Goal: Information Seeking & Learning: Learn about a topic

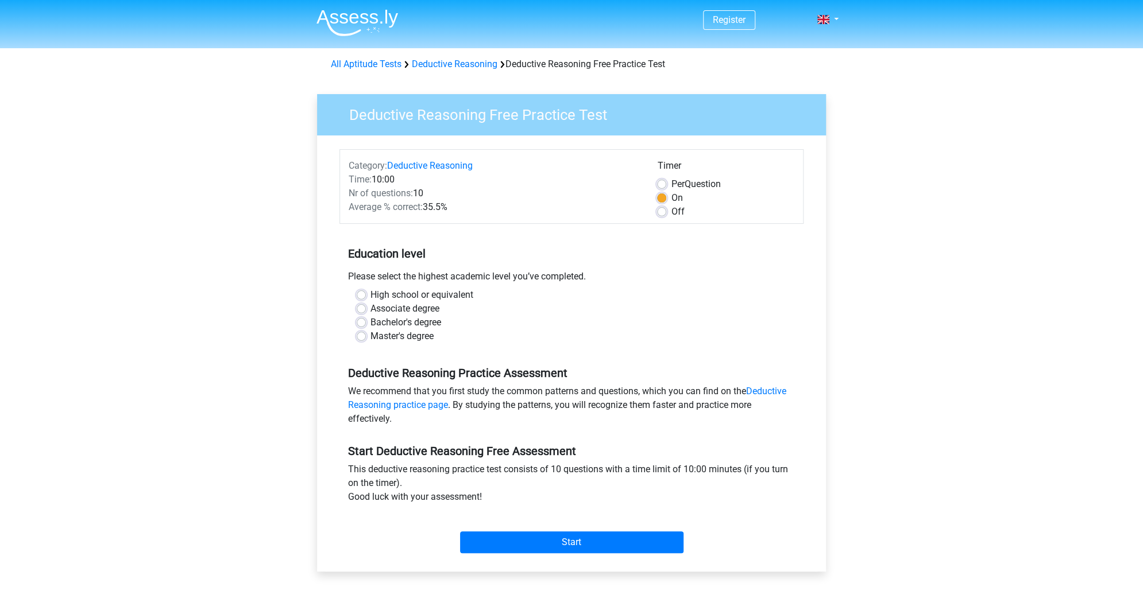
click at [668, 210] on div "Off" at bounding box center [725, 212] width 137 height 14
drag, startPoint x: 656, startPoint y: 212, endPoint x: 655, endPoint y: 219, distance: 7.0
click at [656, 214] on div "Timer Per Question On Off" at bounding box center [725, 189] width 154 height 60
click at [663, 216] on div "Off" at bounding box center [725, 212] width 137 height 14
click at [671, 211] on label "Off" at bounding box center [677, 212] width 13 height 14
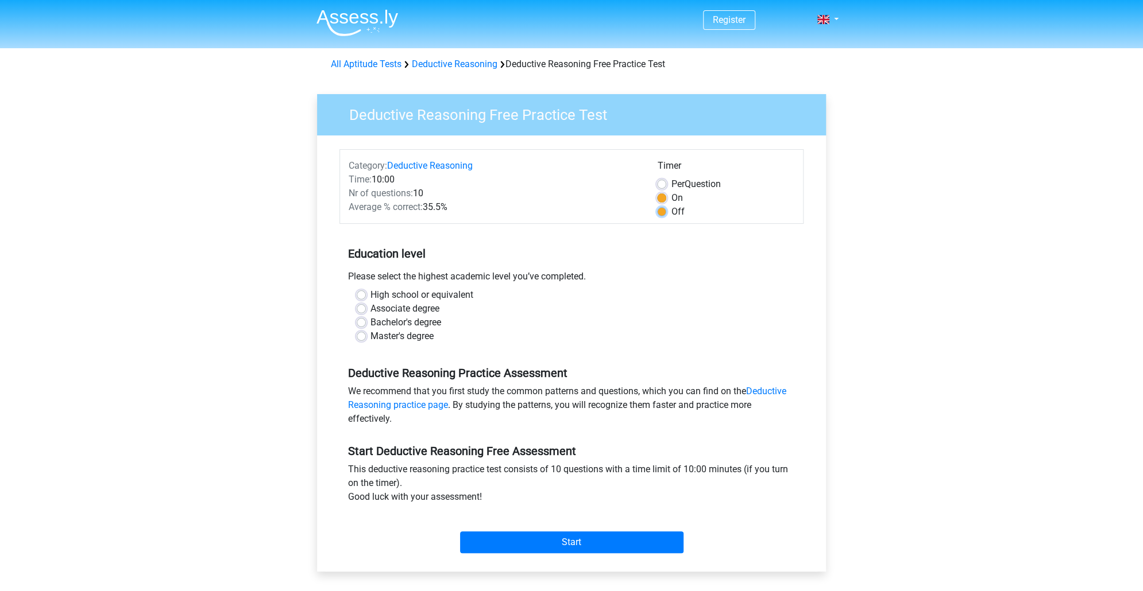
click at [665, 211] on input "Off" at bounding box center [661, 210] width 9 height 11
radio input "true"
click at [421, 338] on label "Master's degree" at bounding box center [401, 337] width 63 height 14
click at [366, 338] on input "Master's degree" at bounding box center [361, 335] width 9 height 11
radio input "true"
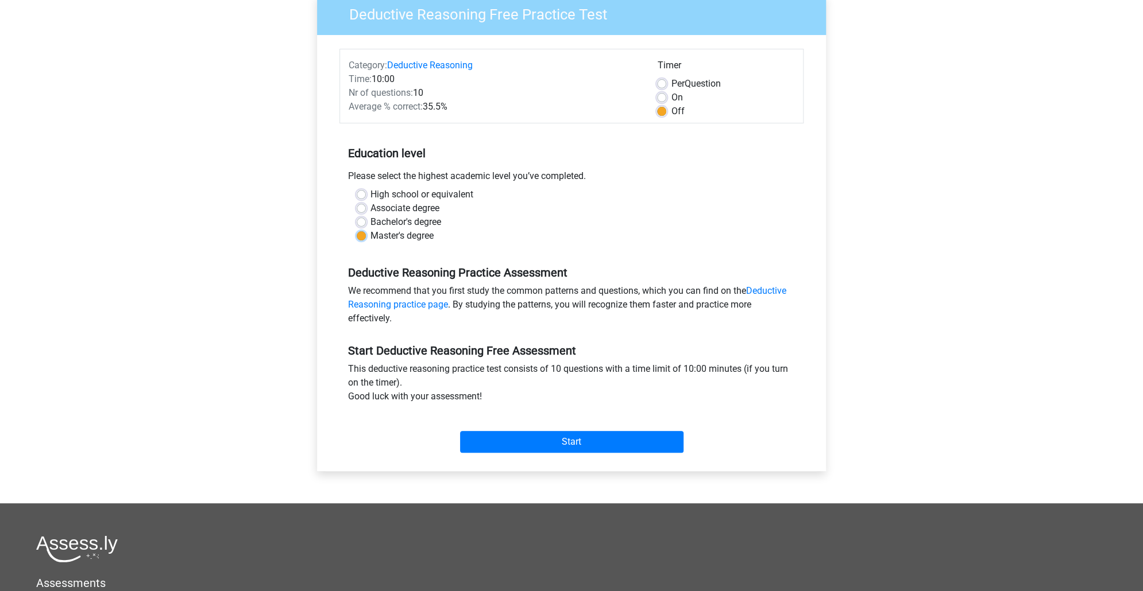
scroll to position [115, 0]
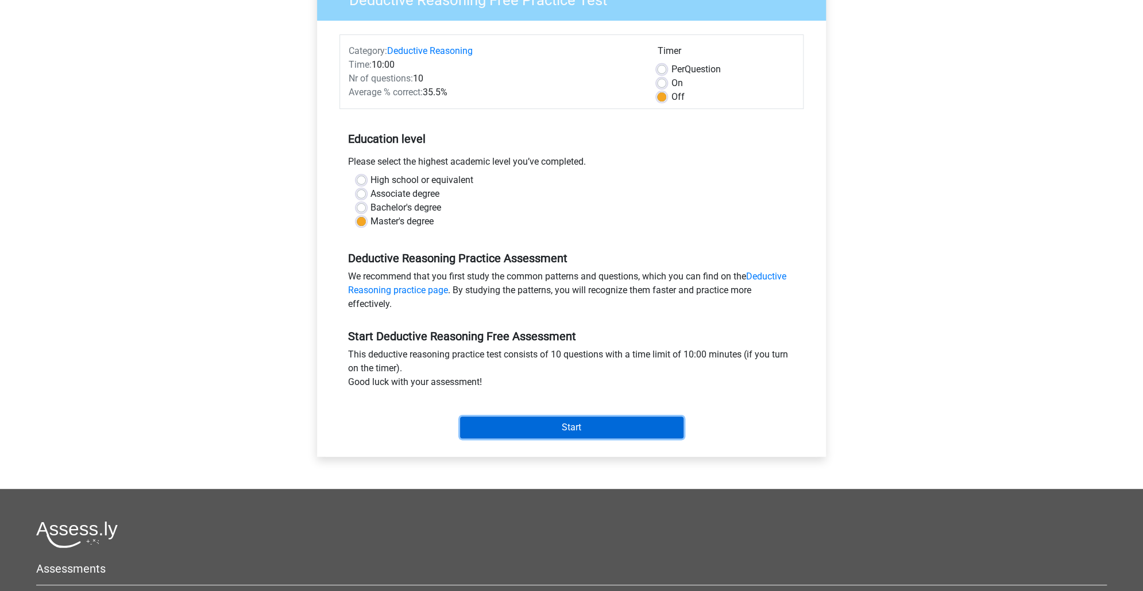
click at [607, 428] on input "Start" at bounding box center [571, 428] width 223 height 22
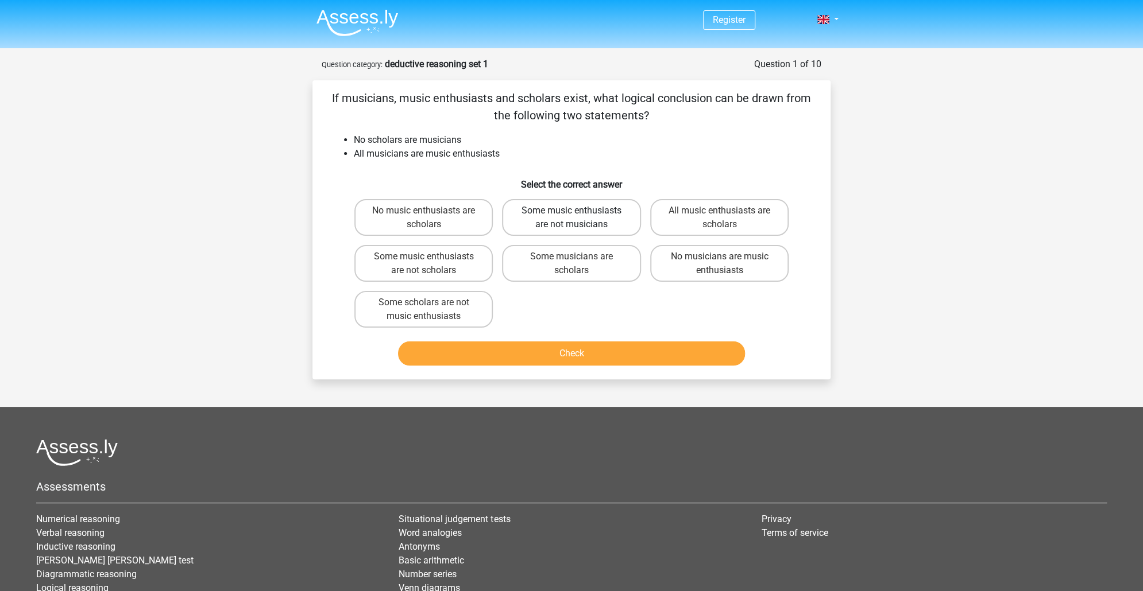
click at [589, 215] on label "Some music enthusiasts are not musicians" at bounding box center [571, 217] width 138 height 37
click at [579, 215] on input "Some music enthusiasts are not musicians" at bounding box center [574, 214] width 7 height 7
radio input "true"
click at [630, 354] on button "Check" at bounding box center [571, 354] width 347 height 24
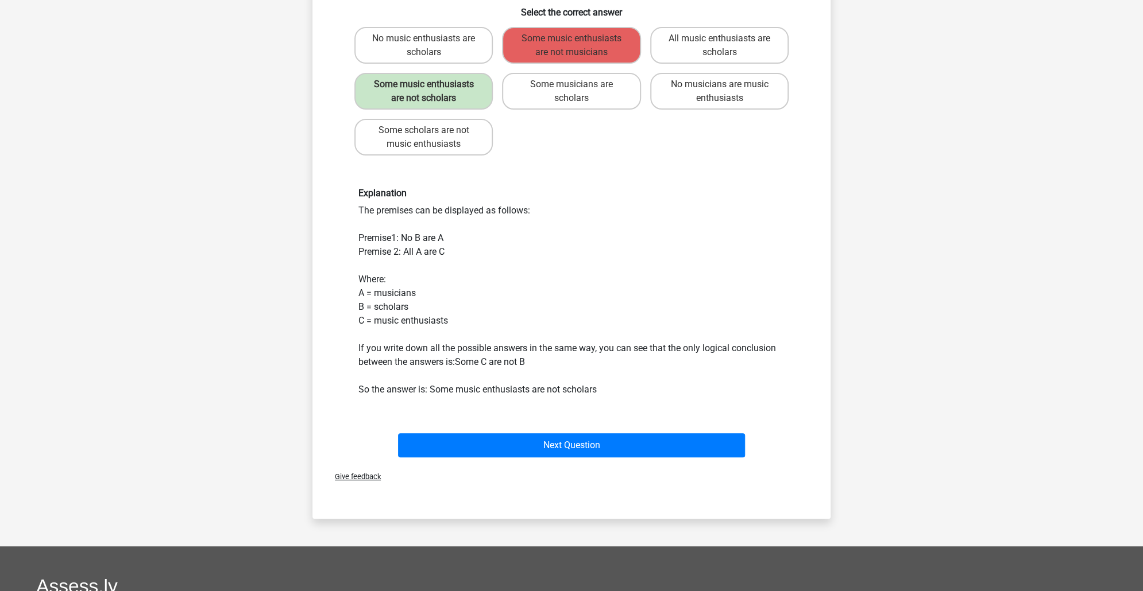
scroll to position [230, 0]
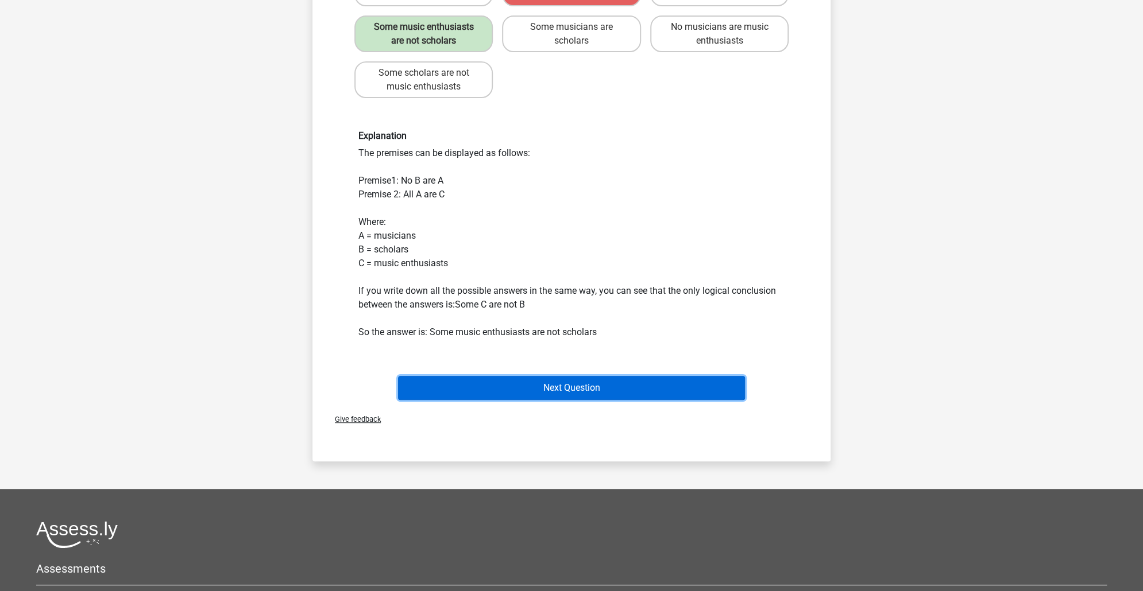
click at [504, 385] on button "Next Question" at bounding box center [571, 388] width 347 height 24
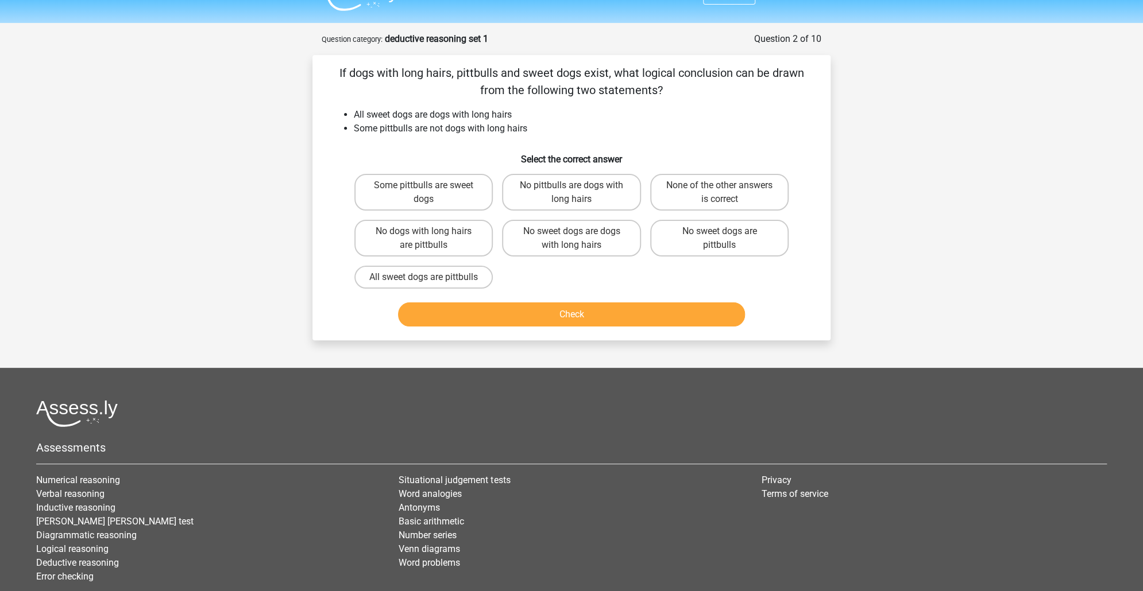
scroll to position [0, 0]
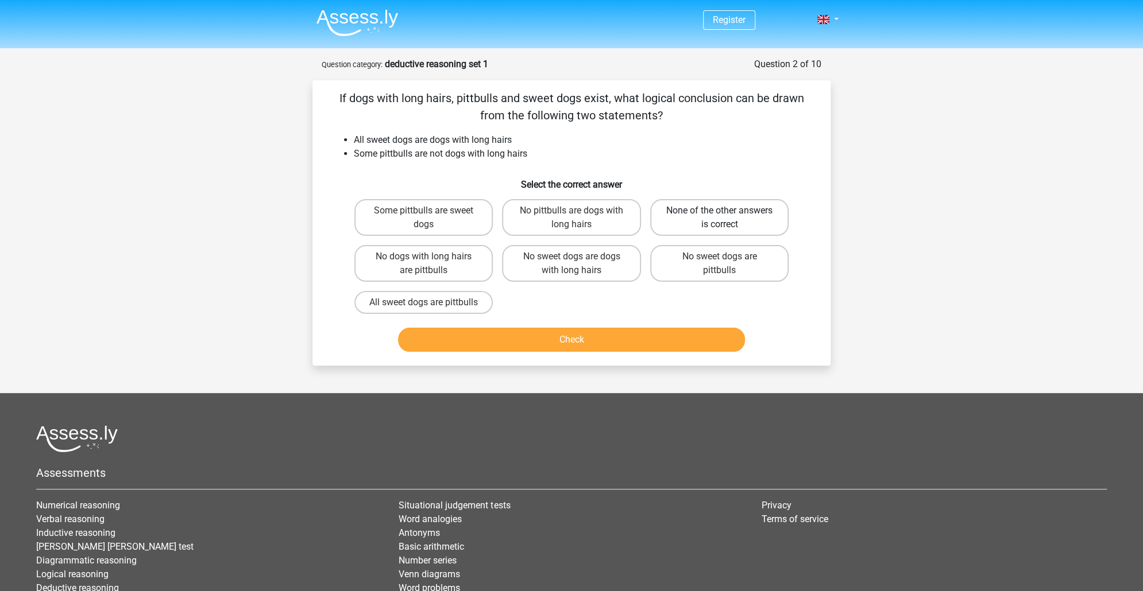
click at [751, 212] on label "None of the other answers is correct" at bounding box center [719, 217] width 138 height 37
click at [726, 212] on input "None of the other answers is correct" at bounding box center [722, 214] width 7 height 7
radio input "true"
click at [634, 339] on div "Check" at bounding box center [571, 338] width 481 height 38
click at [637, 352] on button "Check" at bounding box center [571, 340] width 347 height 24
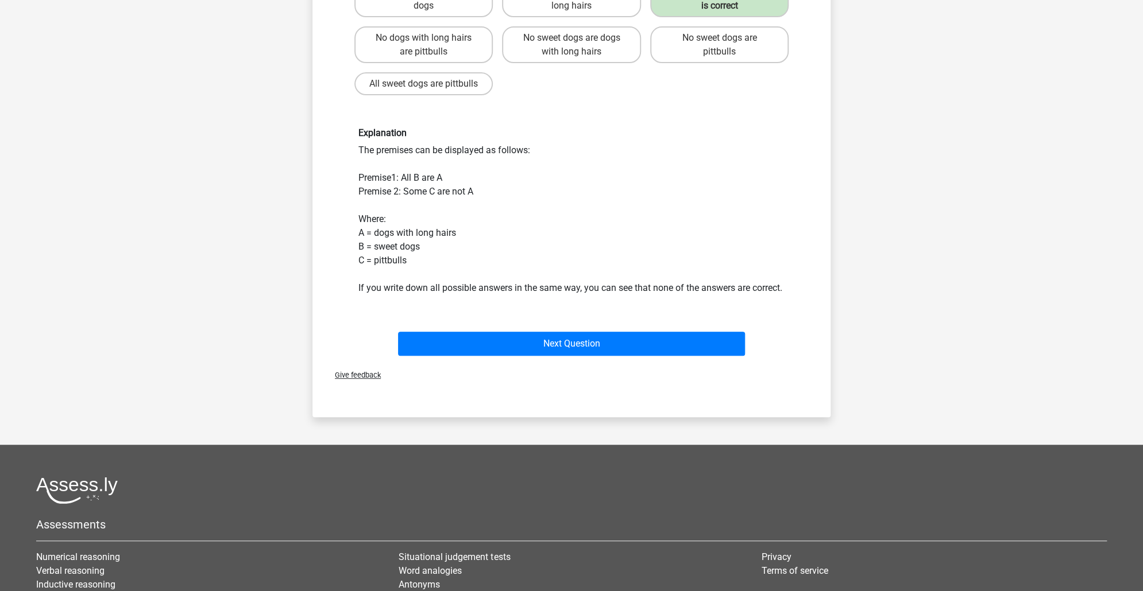
scroll to position [230, 0]
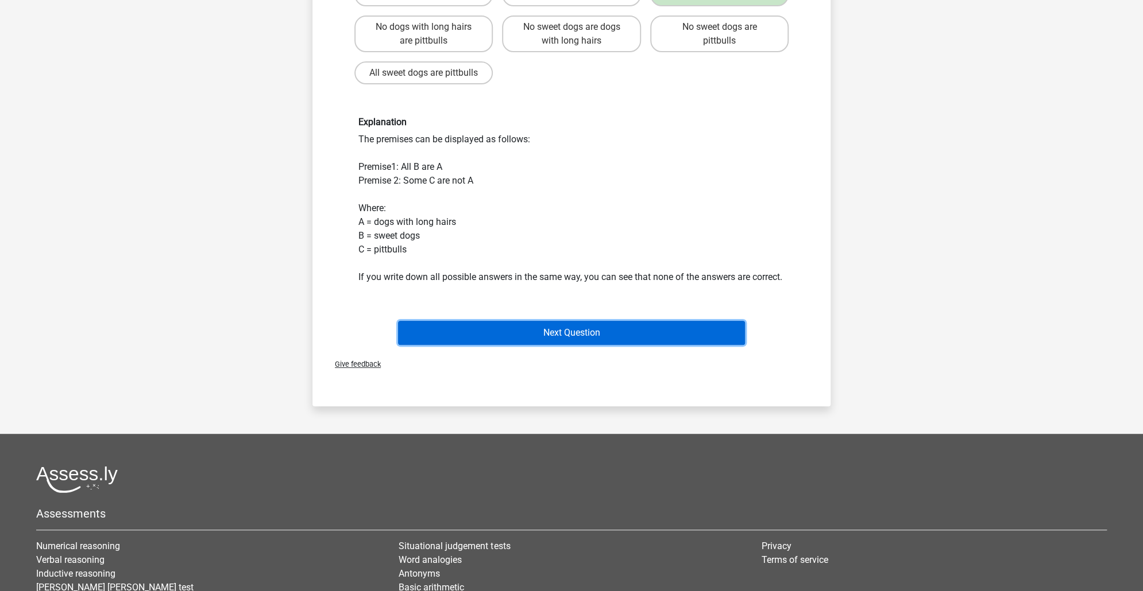
click at [546, 345] on button "Next Question" at bounding box center [571, 333] width 347 height 24
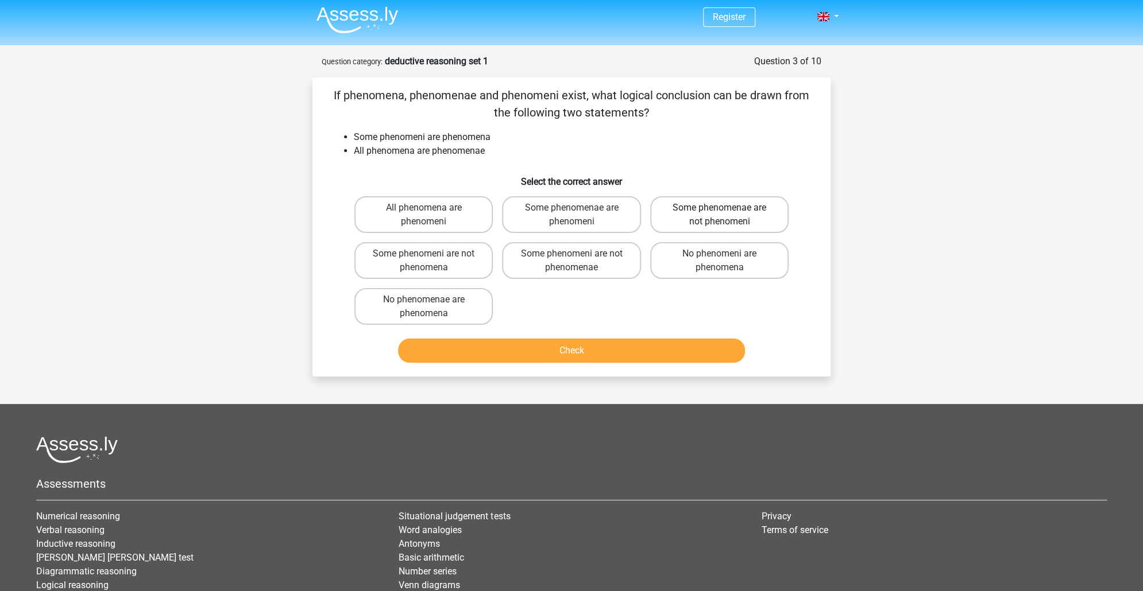
scroll to position [0, 0]
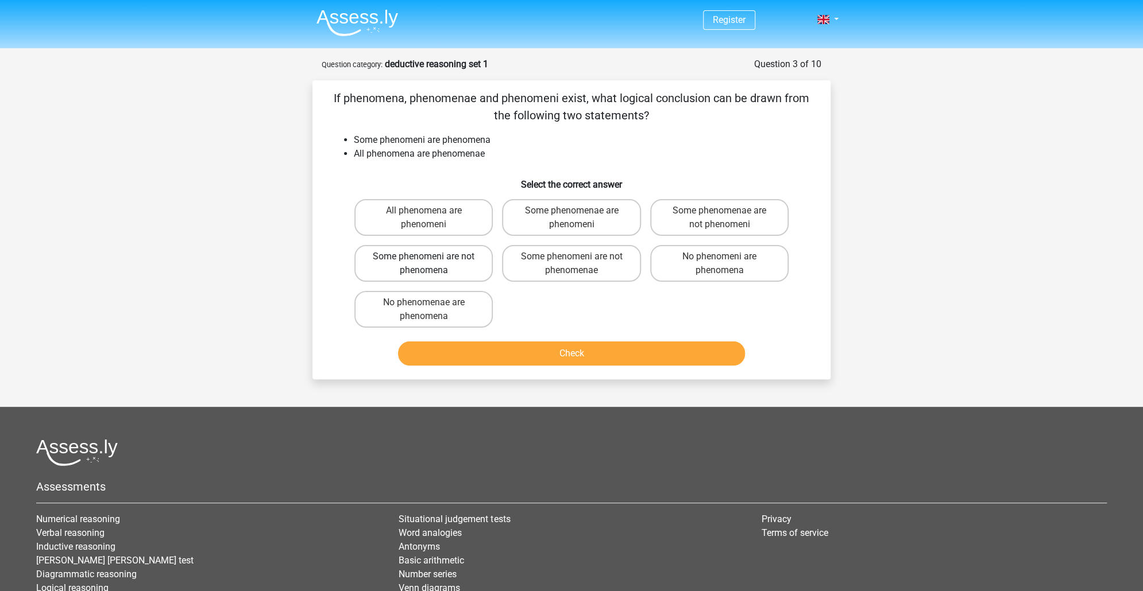
click at [422, 254] on label "Some phenomeni are not phenomena" at bounding box center [423, 263] width 138 height 37
click at [424, 257] on input "Some phenomeni are not phenomena" at bounding box center [427, 260] width 7 height 7
radio input "true"
click at [620, 348] on button "Check" at bounding box center [571, 354] width 347 height 24
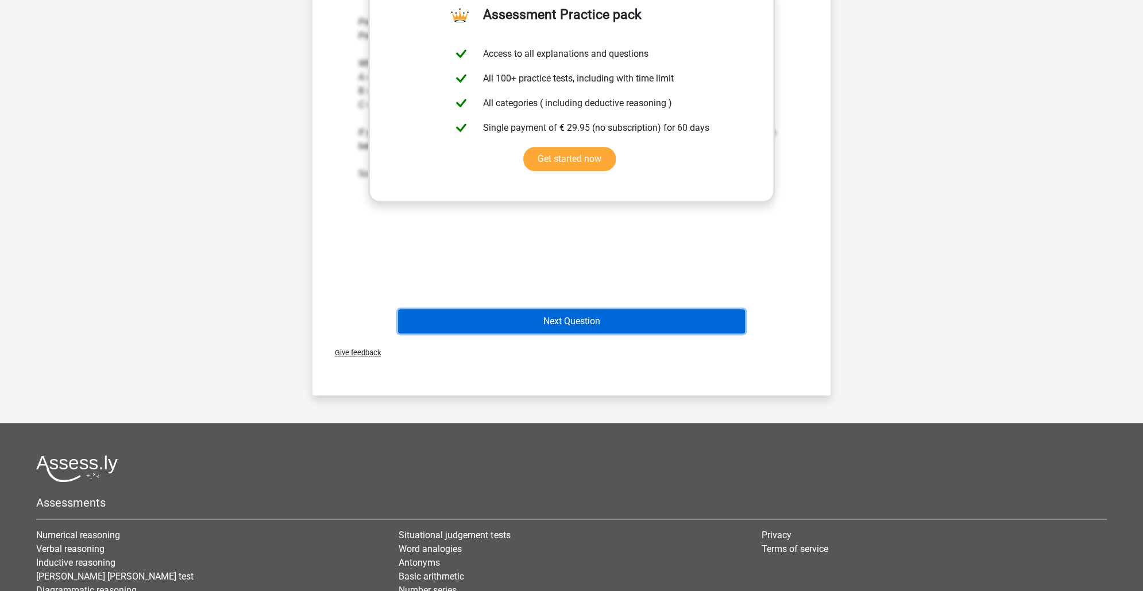
click at [602, 320] on button "Next Question" at bounding box center [571, 322] width 347 height 24
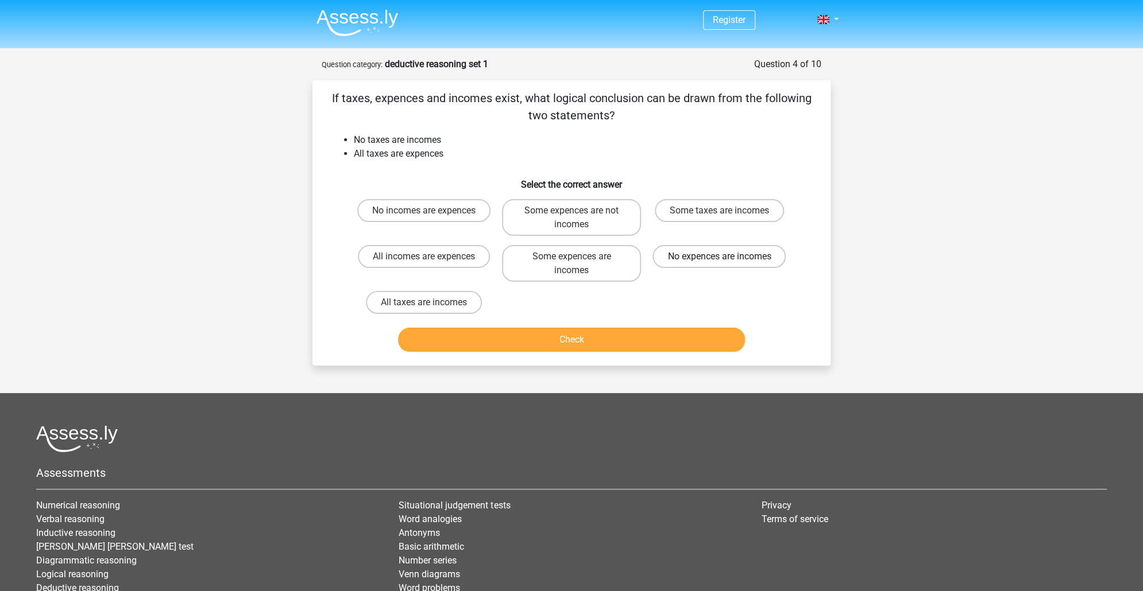
click at [724, 252] on label "No expences are incomes" at bounding box center [718, 256] width 133 height 23
click at [724, 257] on input "No expences are incomes" at bounding box center [722, 260] width 7 height 7
radio input "true"
click at [640, 339] on button "Check" at bounding box center [571, 340] width 347 height 24
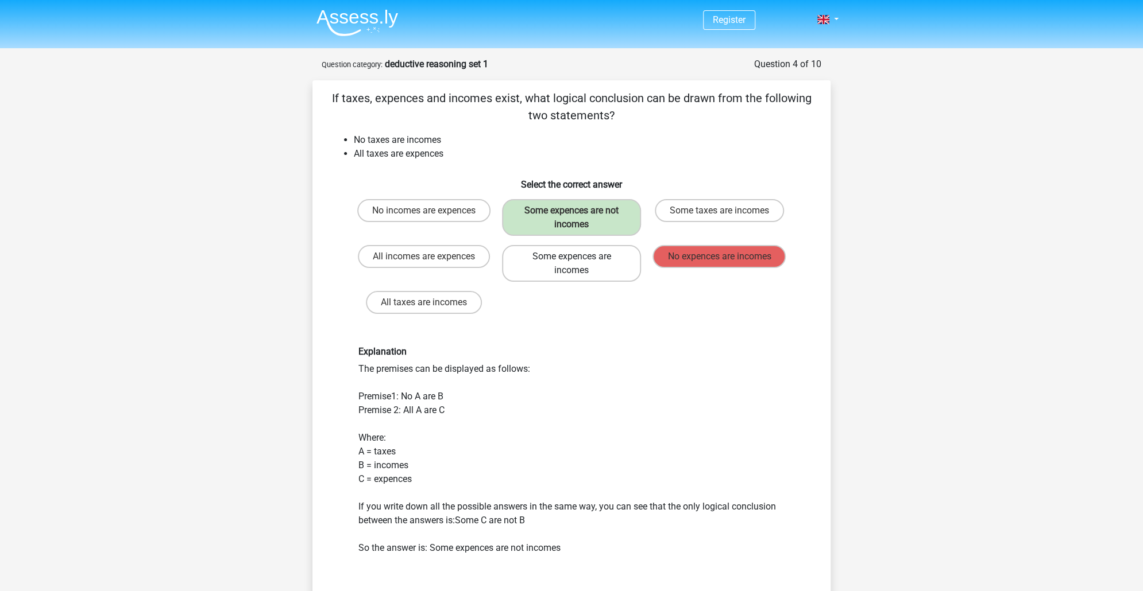
click at [570, 261] on label "Some expences are incomes" at bounding box center [571, 263] width 138 height 37
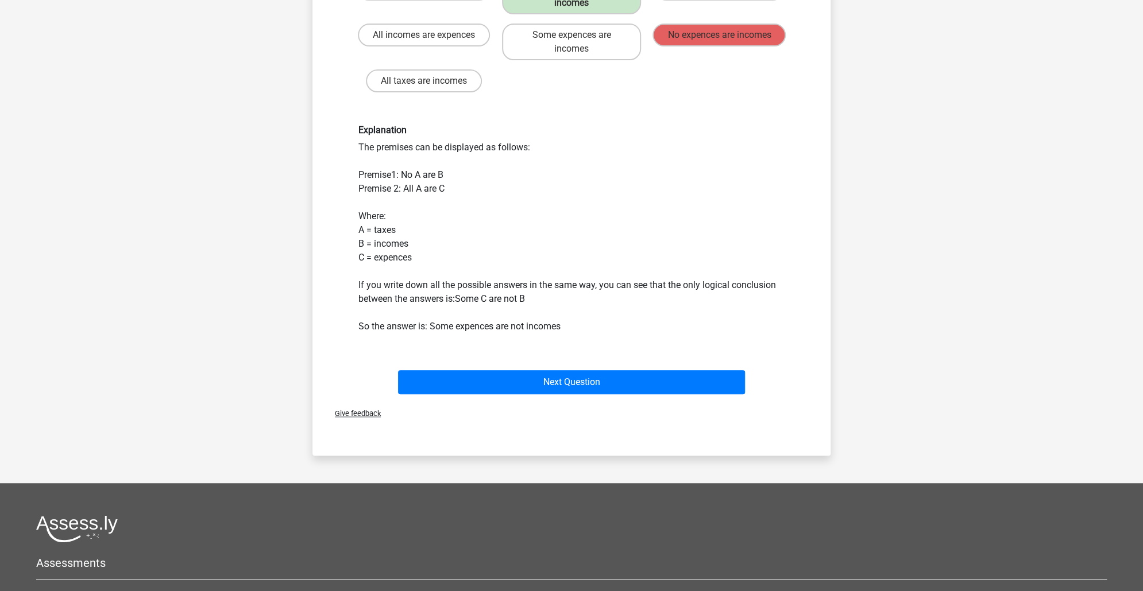
scroll to position [230, 0]
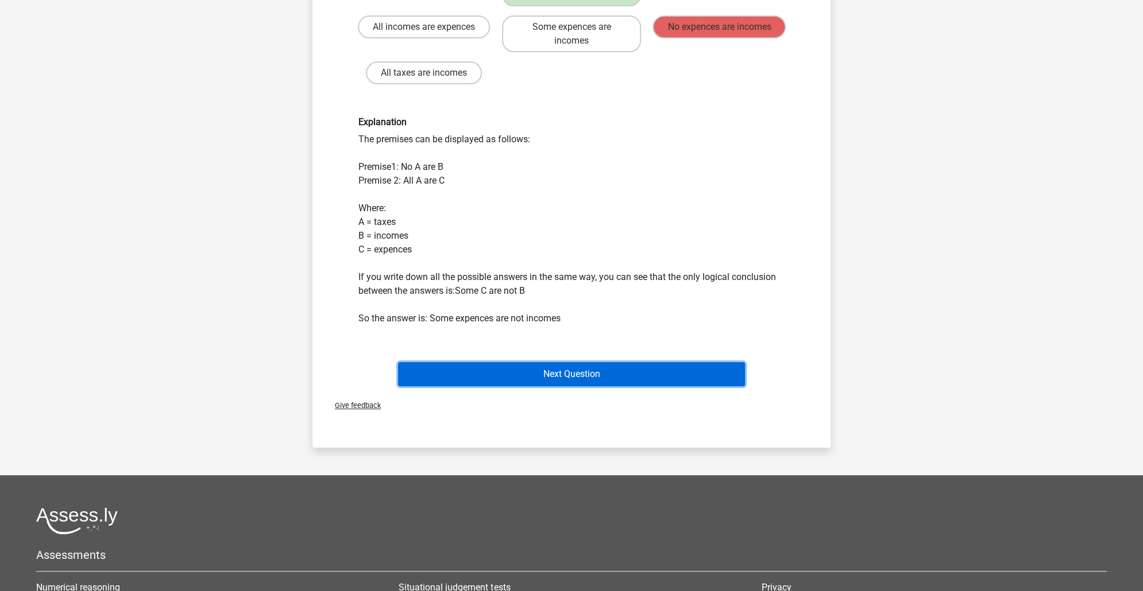
click at [566, 364] on button "Next Question" at bounding box center [571, 374] width 347 height 24
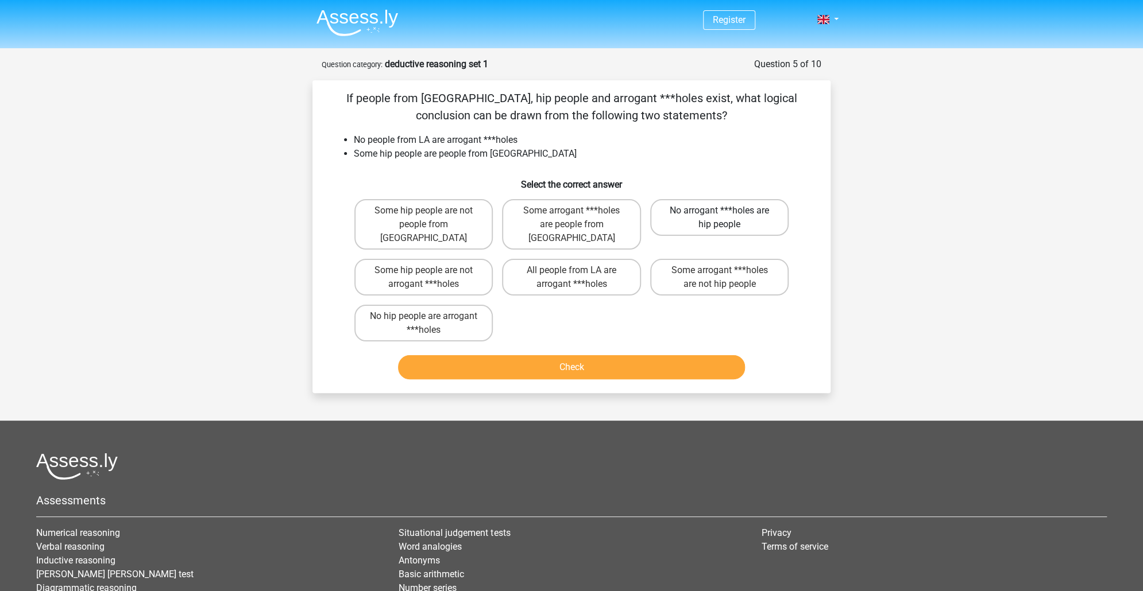
scroll to position [0, 0]
click at [451, 305] on label "No hip people are arrogant ***holes" at bounding box center [423, 323] width 138 height 37
click at [431, 316] on input "No hip people are arrogant ***holes" at bounding box center [427, 319] width 7 height 7
radio input "true"
click at [650, 357] on button "Check" at bounding box center [571, 367] width 347 height 24
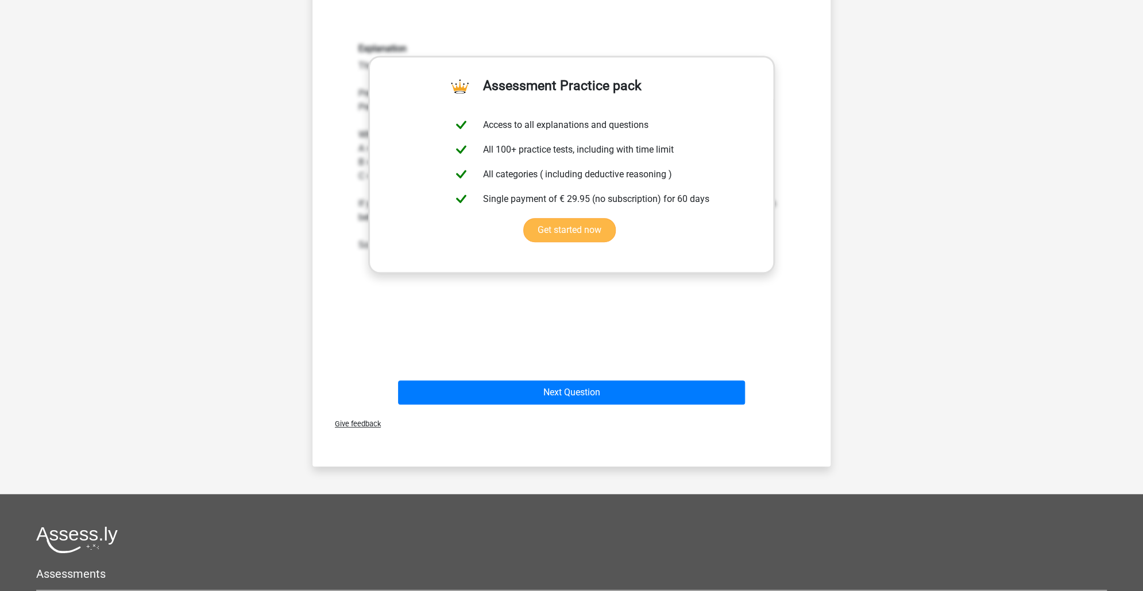
scroll to position [517, 0]
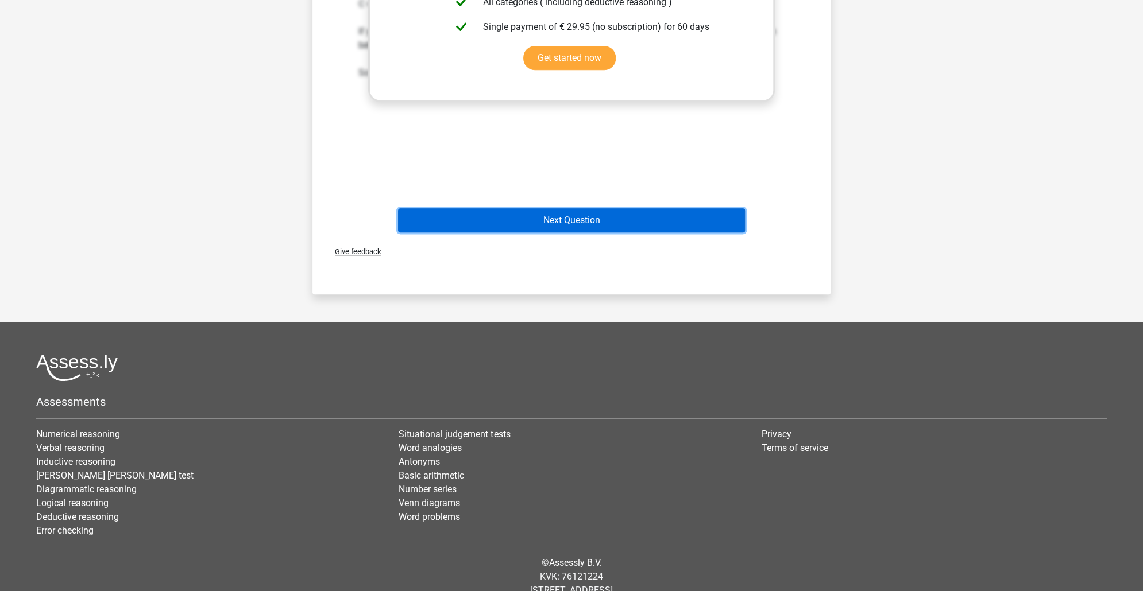
click at [504, 208] on button "Next Question" at bounding box center [571, 220] width 347 height 24
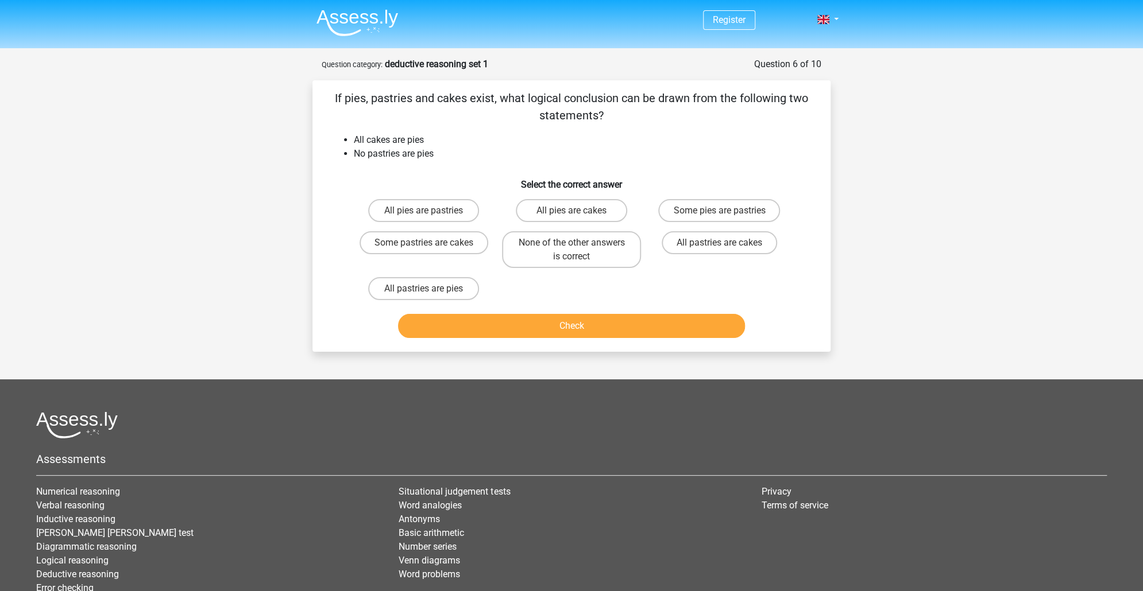
scroll to position [0, 0]
click at [599, 249] on label "None of the other answers is correct" at bounding box center [571, 249] width 138 height 37
click at [579, 249] on input "None of the other answers is correct" at bounding box center [574, 246] width 7 height 7
radio input "true"
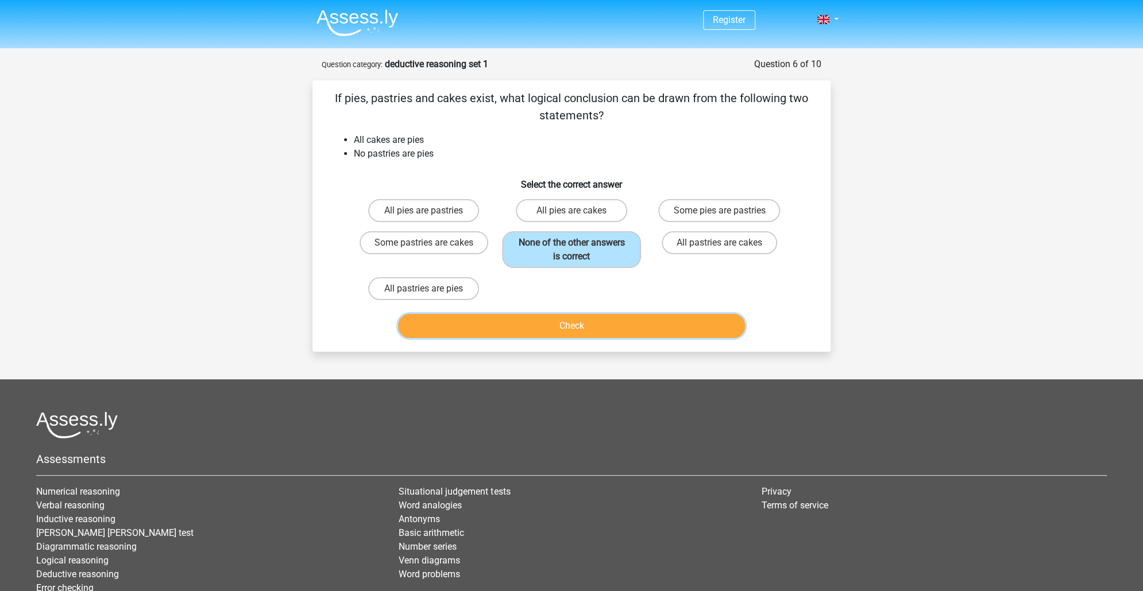
click at [658, 323] on button "Check" at bounding box center [571, 326] width 347 height 24
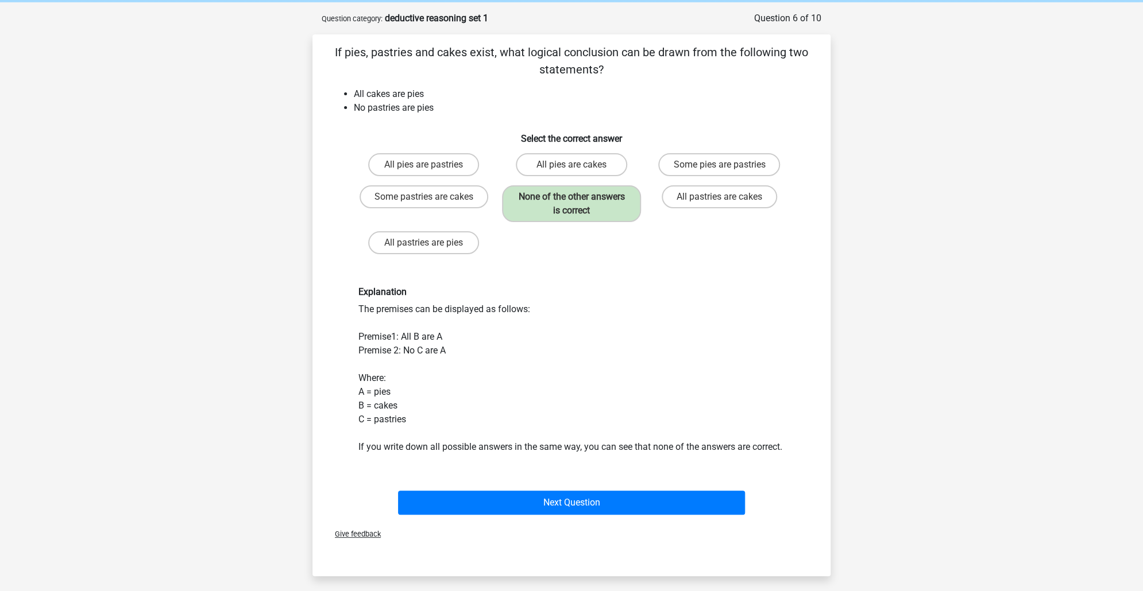
scroll to position [172, 0]
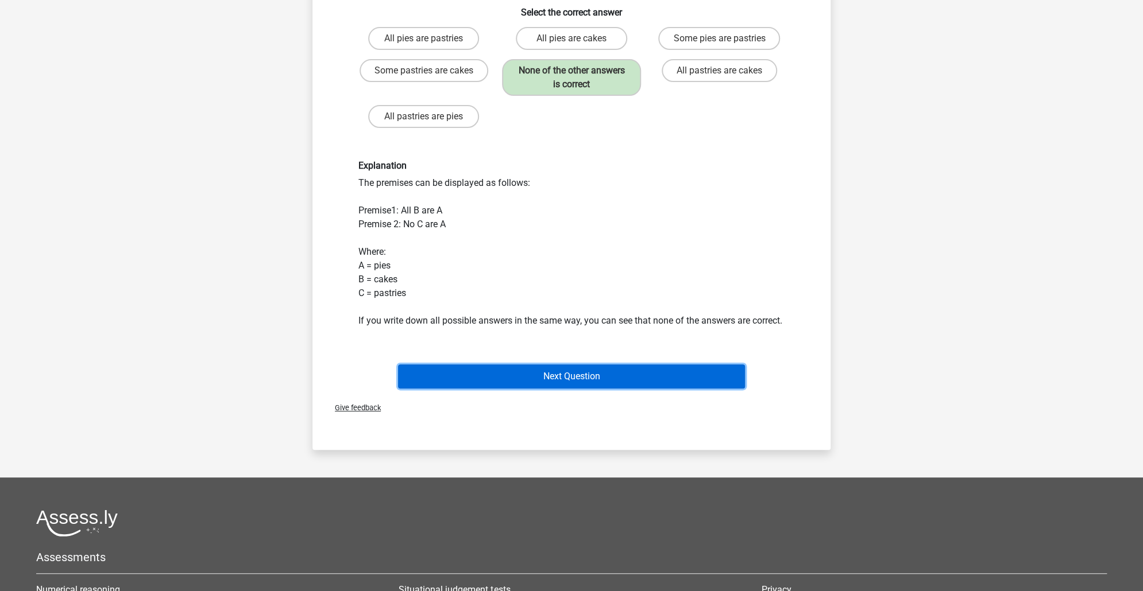
click at [608, 385] on button "Next Question" at bounding box center [571, 377] width 347 height 24
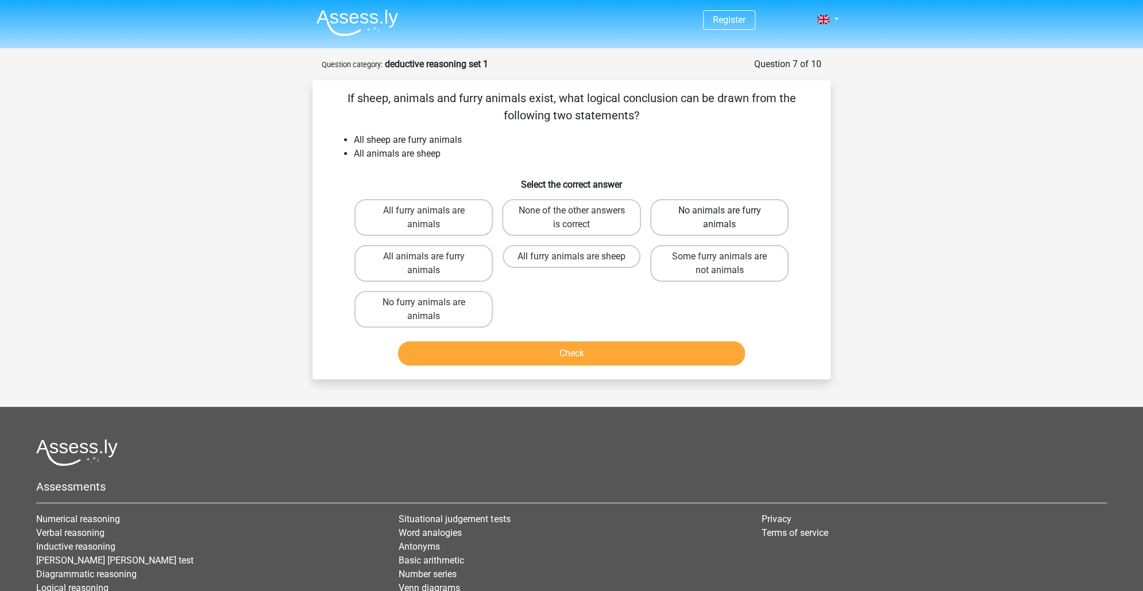
scroll to position [0, 0]
click at [392, 263] on label "All animals are furry animals" at bounding box center [423, 263] width 138 height 37
click at [424, 263] on input "All animals are furry animals" at bounding box center [427, 260] width 7 height 7
radio input "true"
click at [668, 343] on button "Check" at bounding box center [571, 354] width 347 height 24
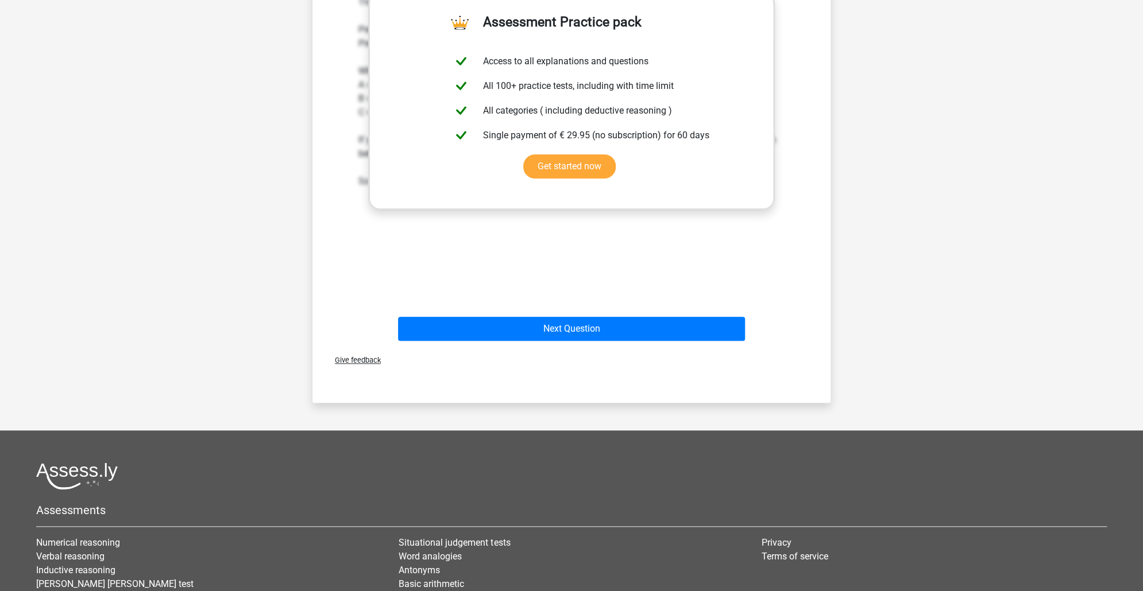
scroll to position [459, 0]
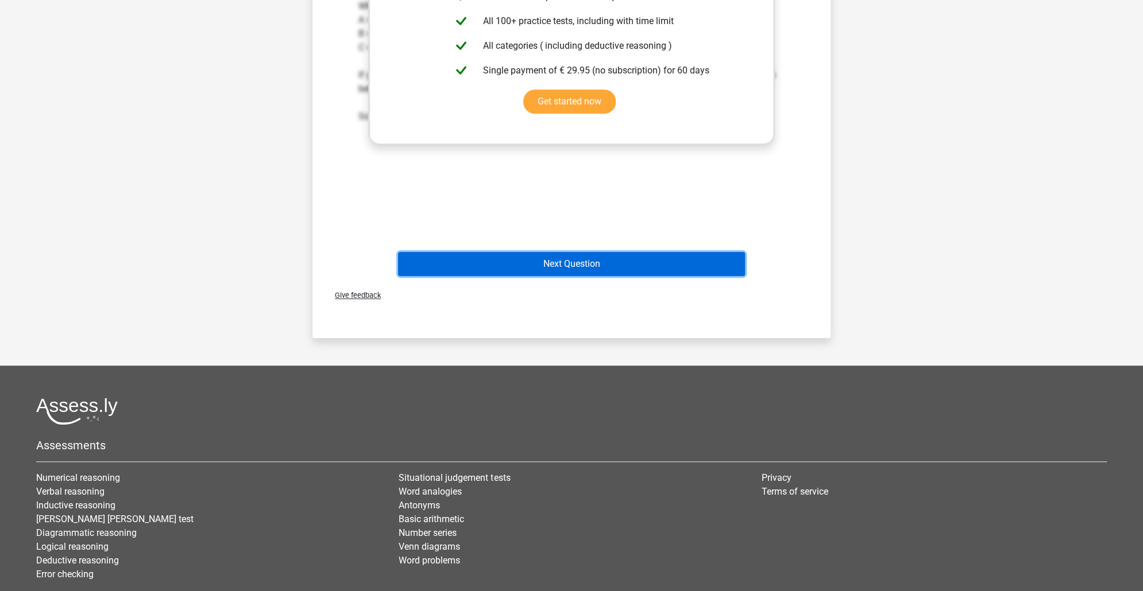
click at [618, 266] on button "Next Question" at bounding box center [571, 264] width 347 height 24
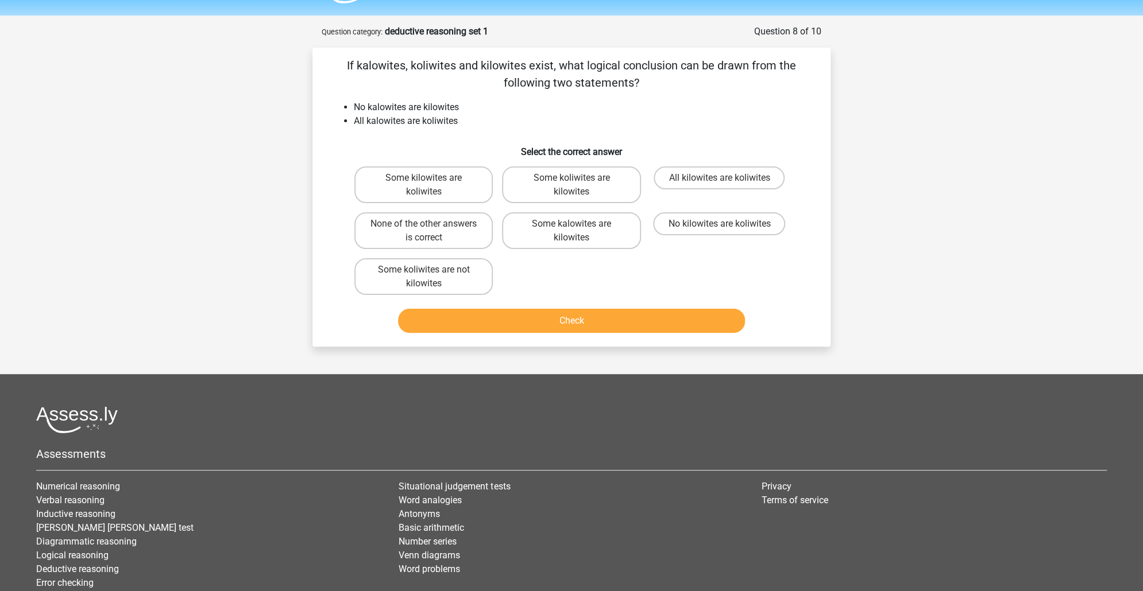
scroll to position [0, 0]
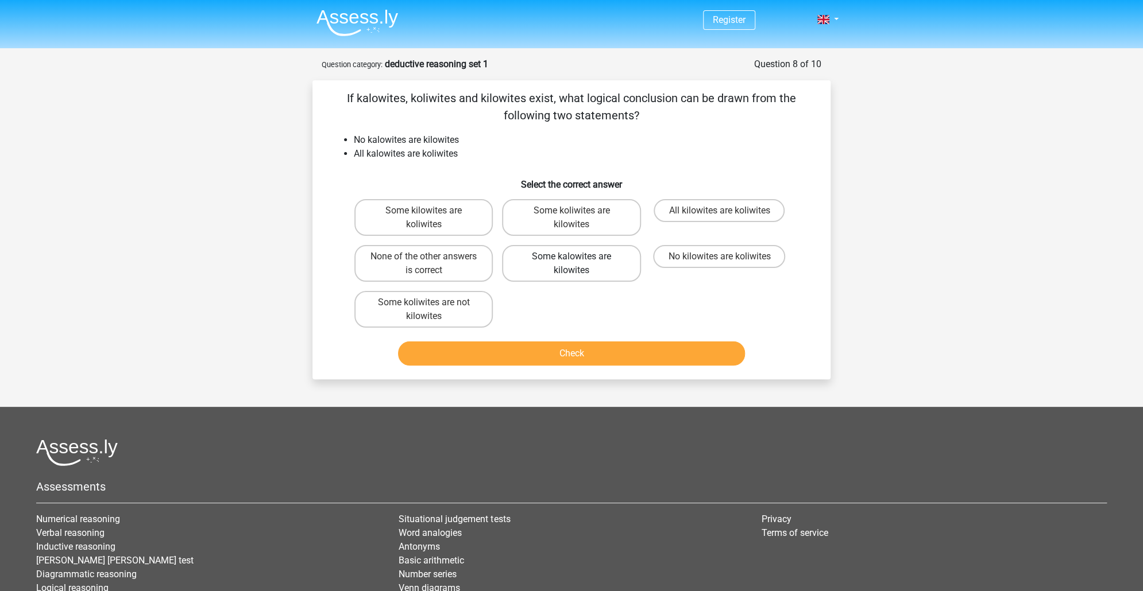
click at [621, 258] on label "Some kalowites are kilowites" at bounding box center [571, 263] width 138 height 37
click at [579, 258] on input "Some kalowites are kilowites" at bounding box center [574, 260] width 7 height 7
radio input "true"
click at [650, 350] on button "Check" at bounding box center [571, 354] width 347 height 24
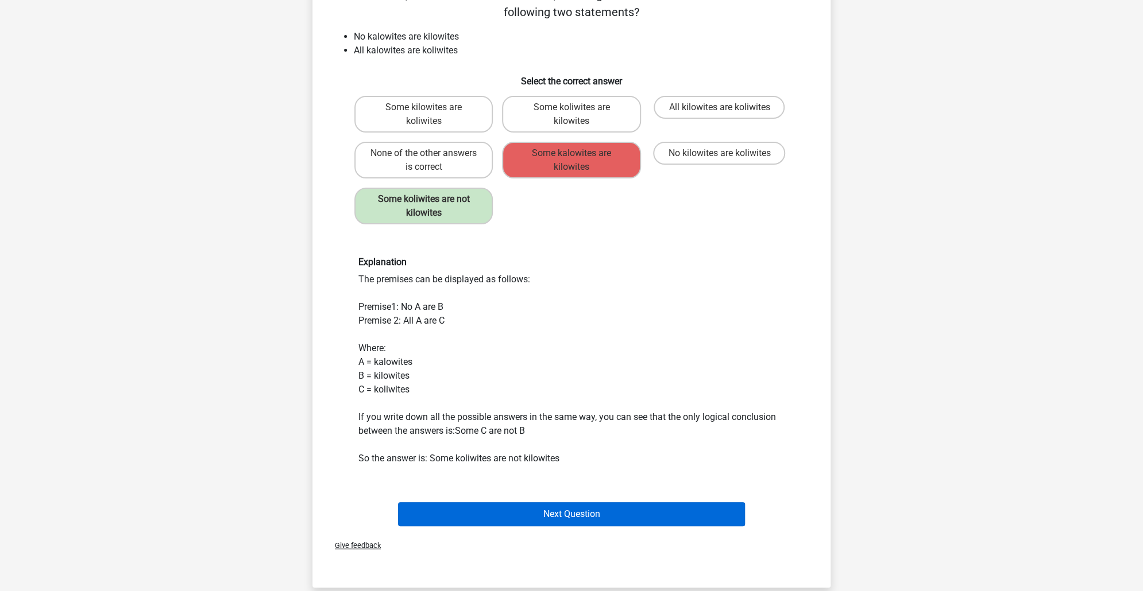
scroll to position [287, 0]
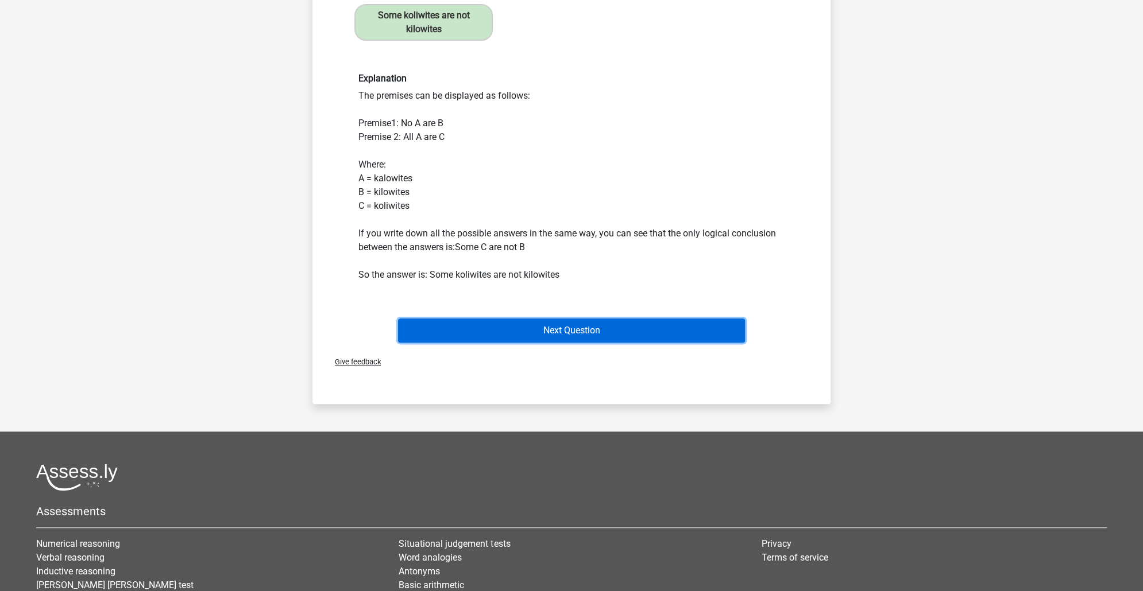
click at [645, 325] on button "Next Question" at bounding box center [571, 331] width 347 height 24
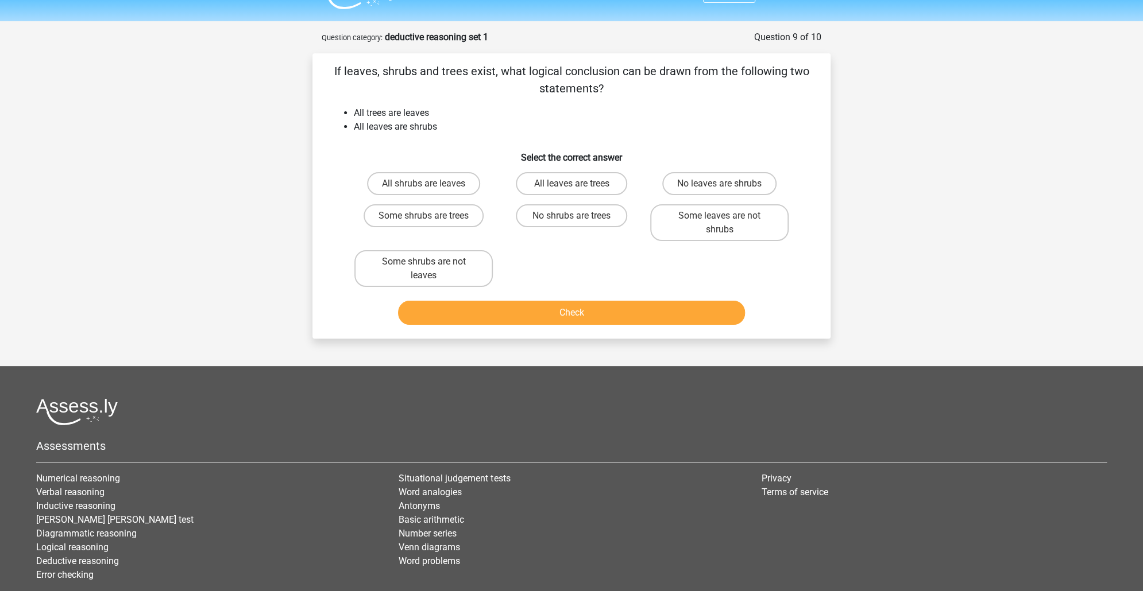
scroll to position [0, 0]
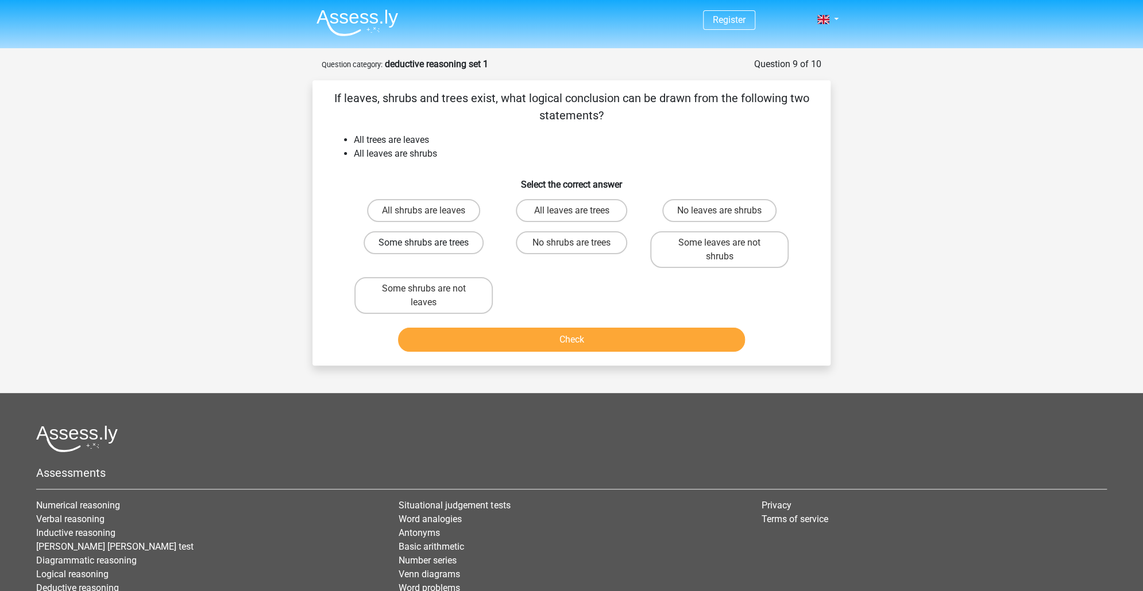
click at [450, 236] on label "Some shrubs are trees" at bounding box center [423, 242] width 120 height 23
click at [431, 243] on input "Some shrubs are trees" at bounding box center [427, 246] width 7 height 7
radio input "true"
click at [609, 335] on button "Check" at bounding box center [571, 340] width 347 height 24
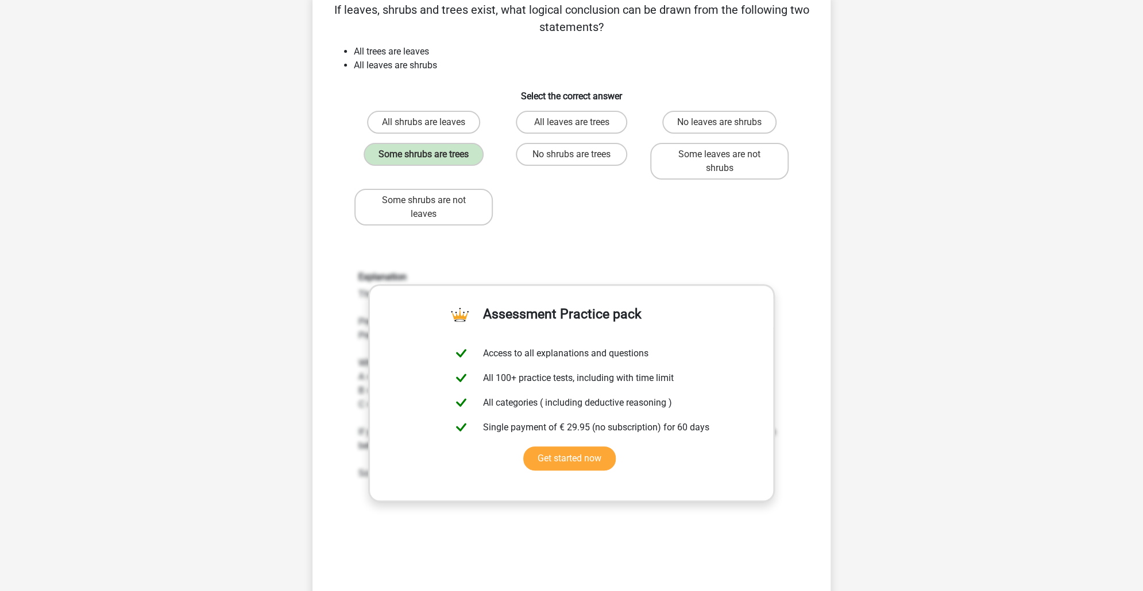
scroll to position [345, 0]
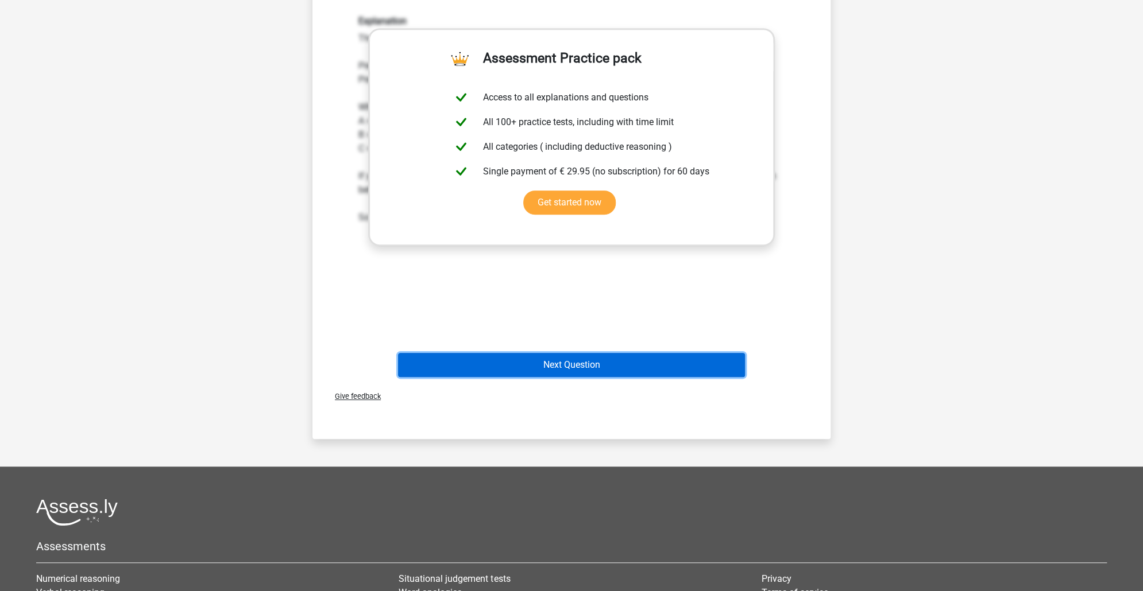
click at [577, 358] on button "Next Question" at bounding box center [571, 365] width 347 height 24
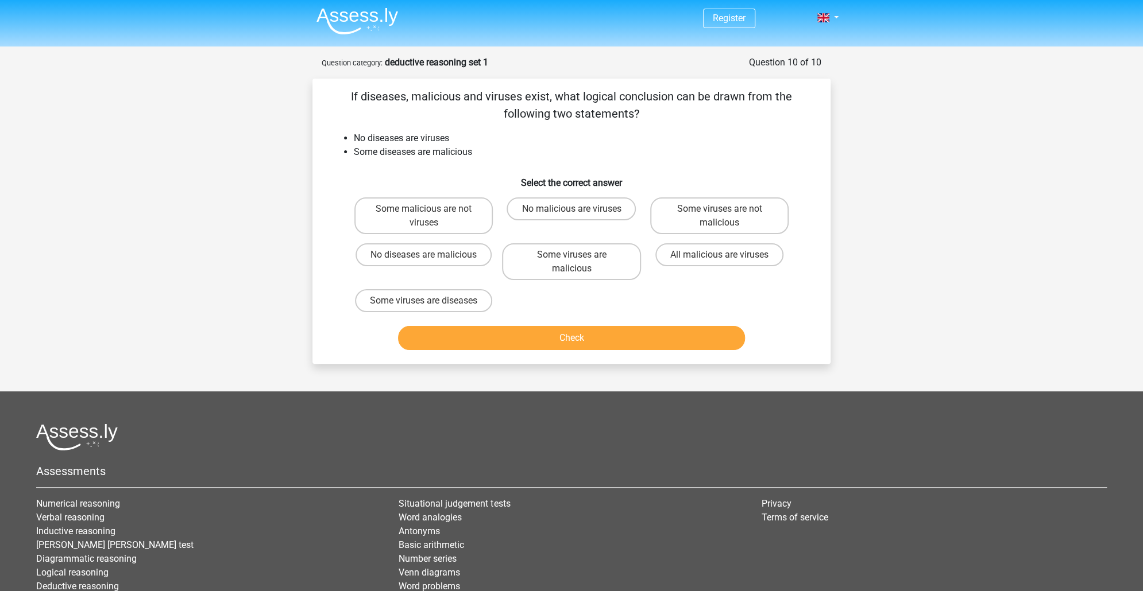
scroll to position [0, 0]
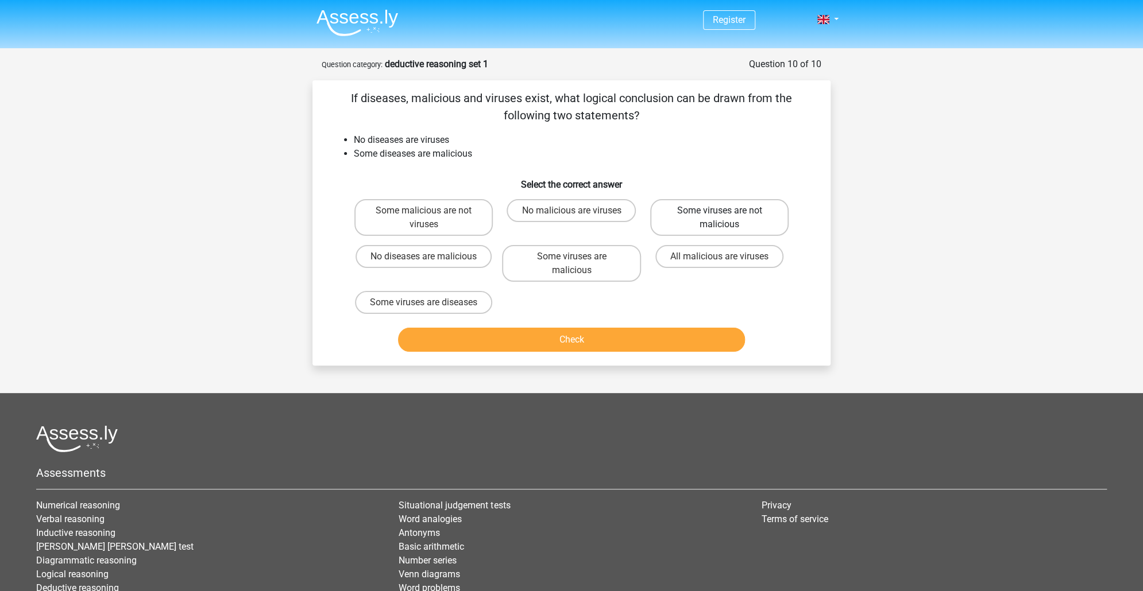
click at [730, 218] on label "Some viruses are not malicious" at bounding box center [719, 217] width 138 height 37
click at [726, 218] on input "Some viruses are not malicious" at bounding box center [722, 214] width 7 height 7
radio input "true"
click at [625, 343] on button "Check" at bounding box center [571, 340] width 347 height 24
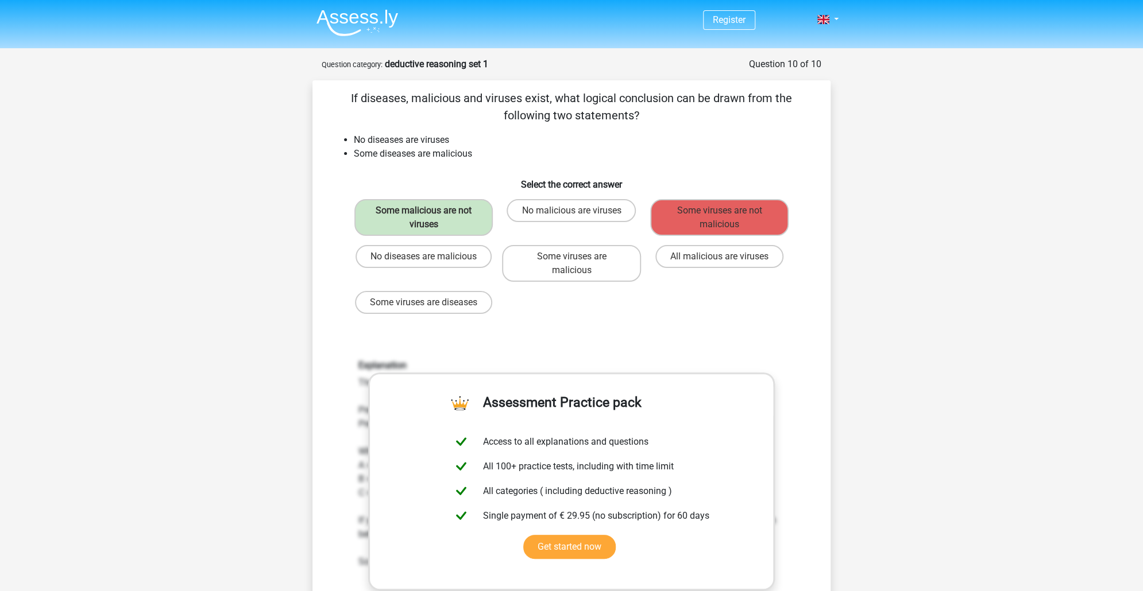
click at [718, 327] on div "If diseases, malicious and viruses exist, what logical conclusion can be drawn …" at bounding box center [571, 408] width 509 height 637
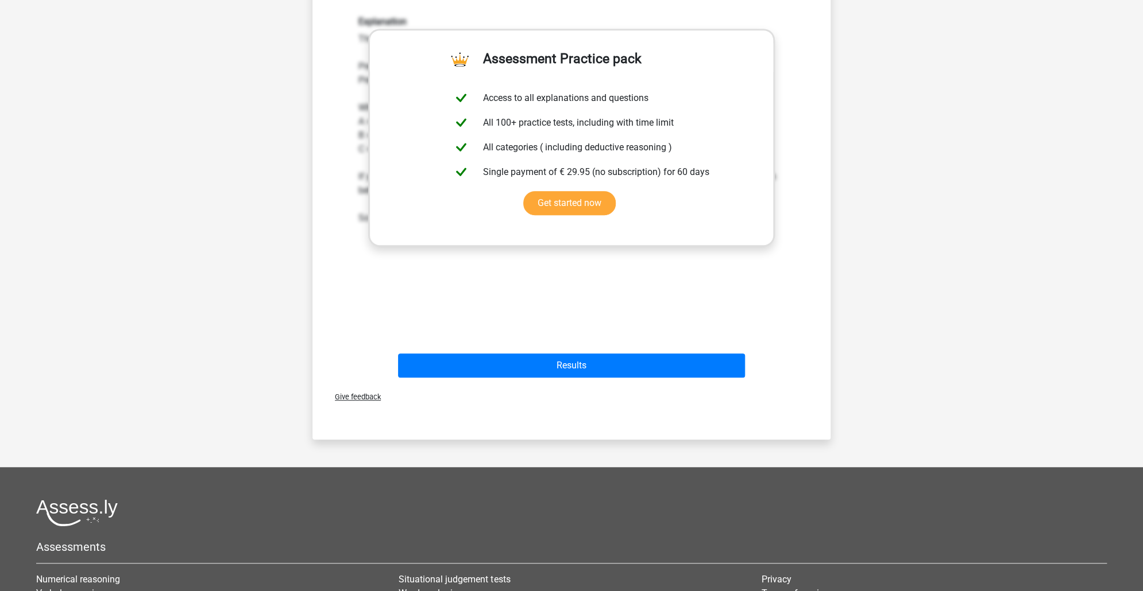
scroll to position [345, 0]
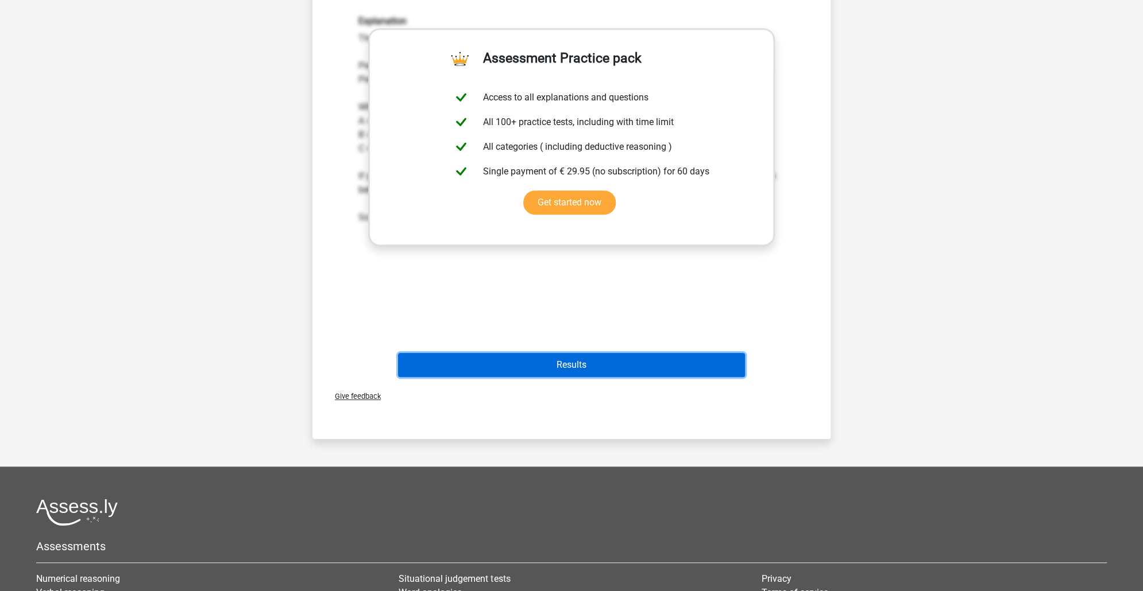
click at [638, 355] on button "Results" at bounding box center [571, 365] width 347 height 24
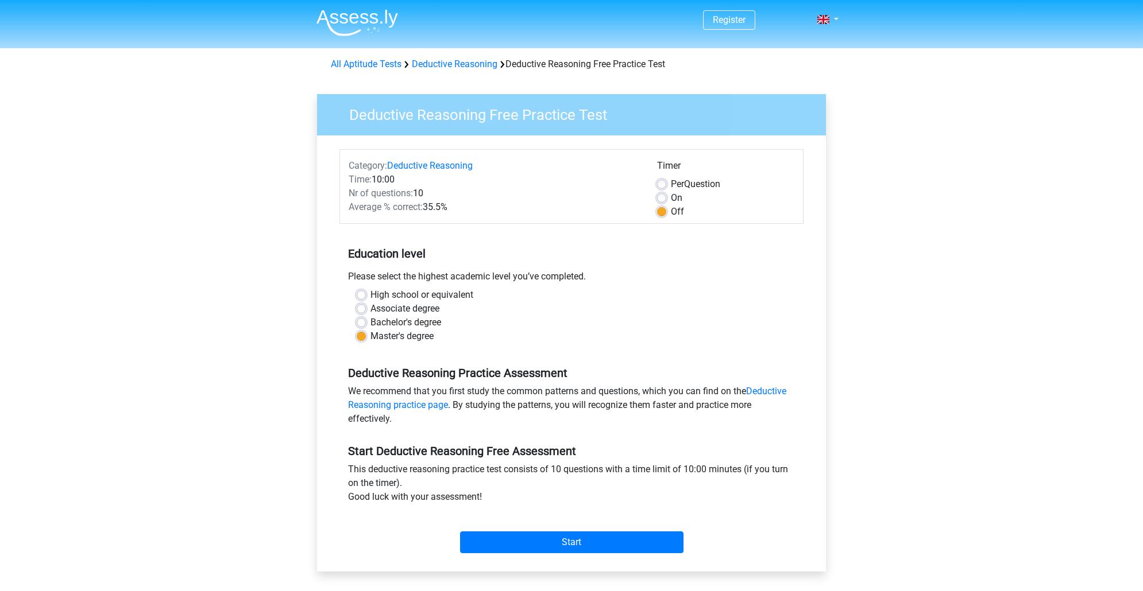
scroll to position [115, 0]
